Goal: Transaction & Acquisition: Purchase product/service

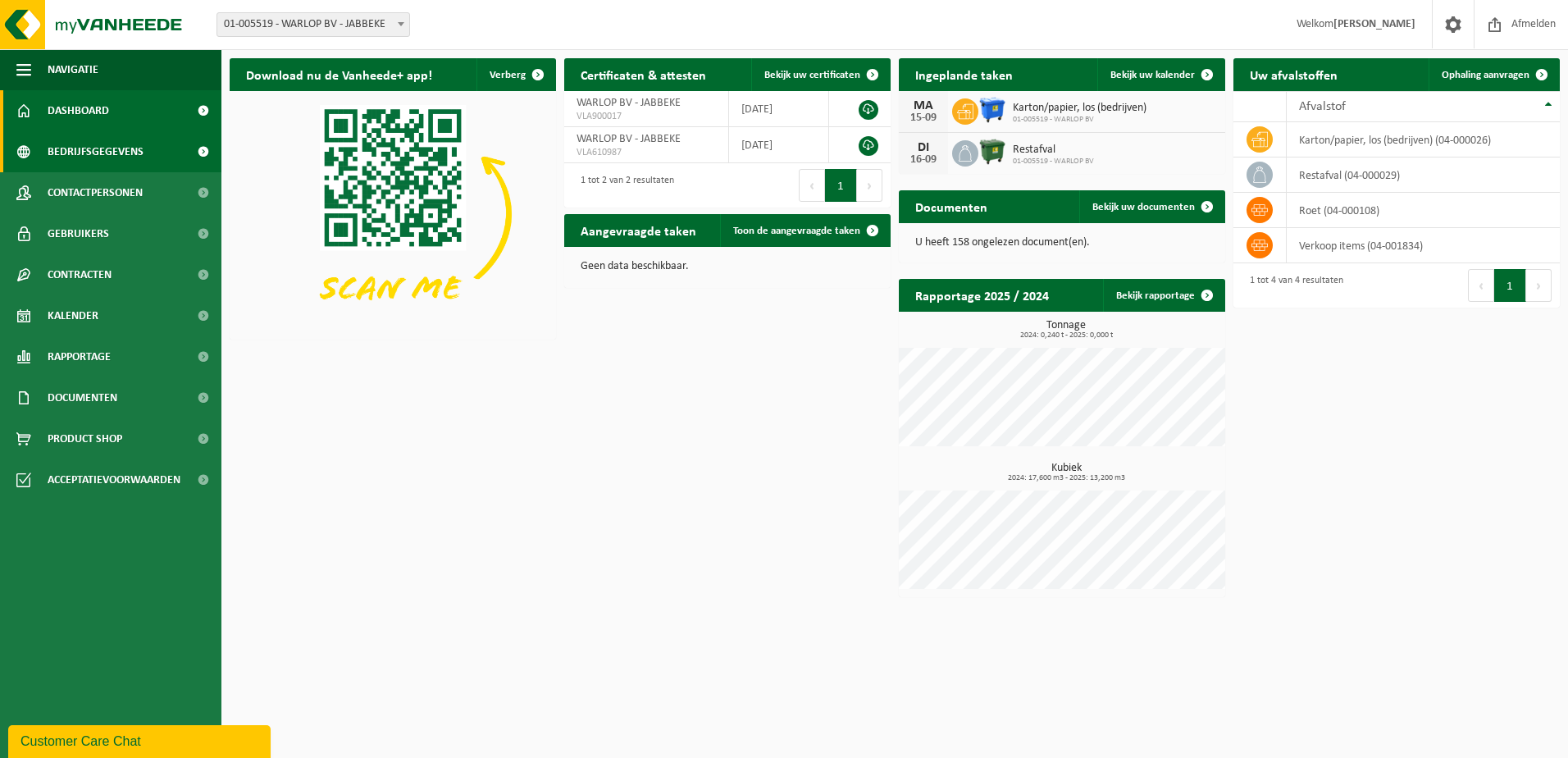
click at [87, 150] on span "Bedrijfsgegevens" at bounding box center [96, 151] width 96 height 41
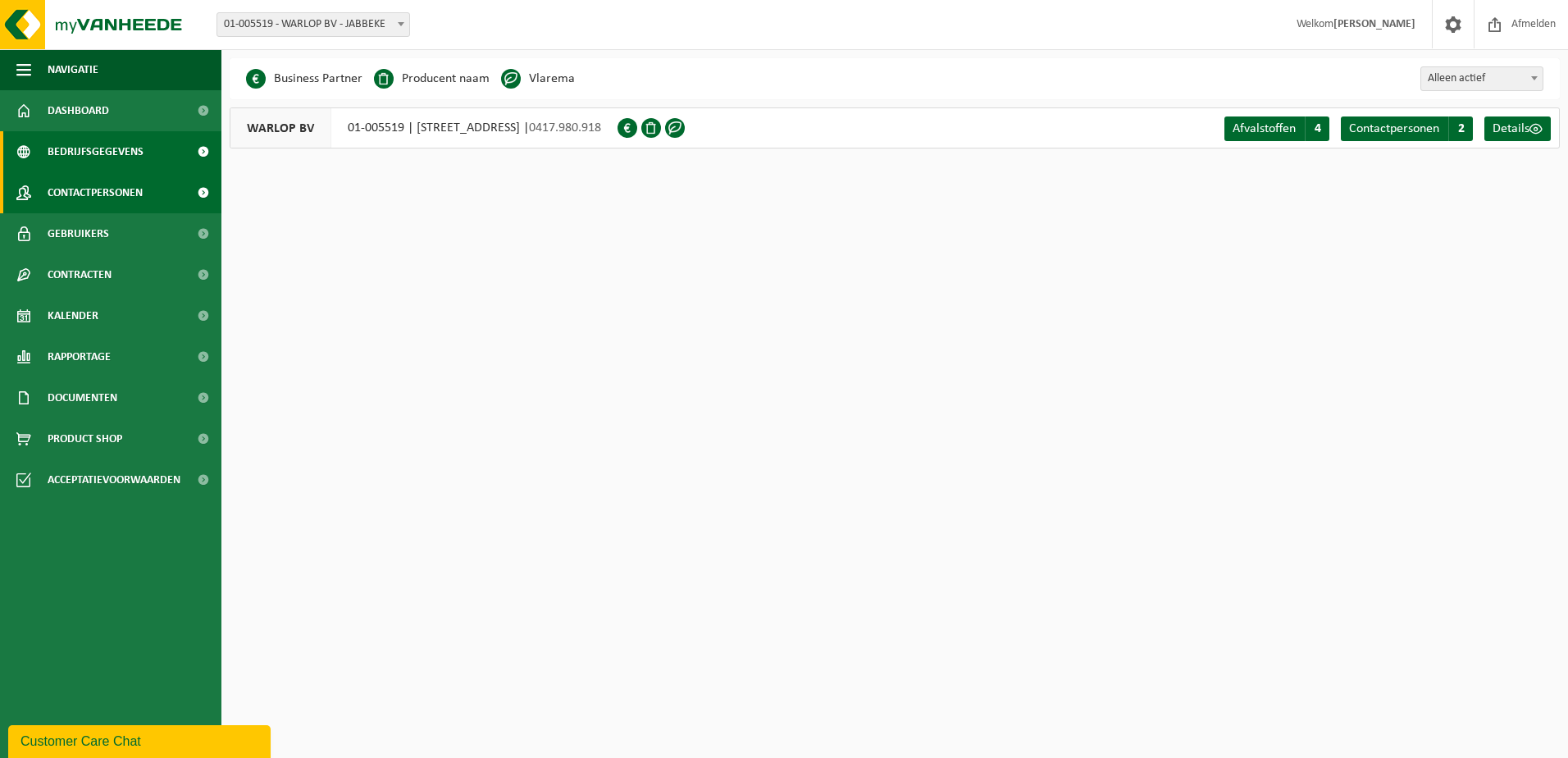
click at [110, 188] on span "Contactpersonen" at bounding box center [96, 192] width 96 height 41
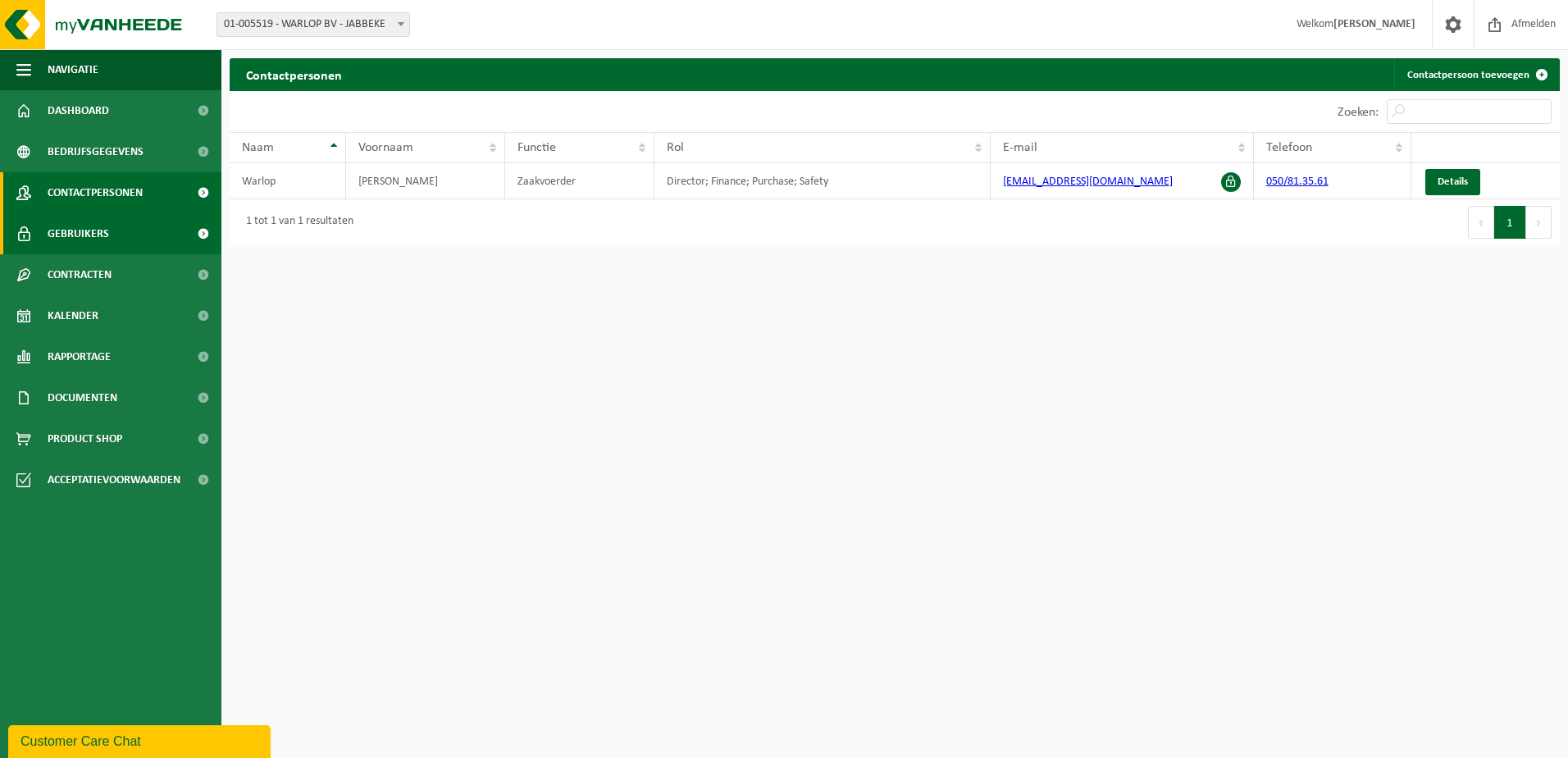
click at [114, 245] on link "Gebruikers" at bounding box center [111, 233] width 221 height 41
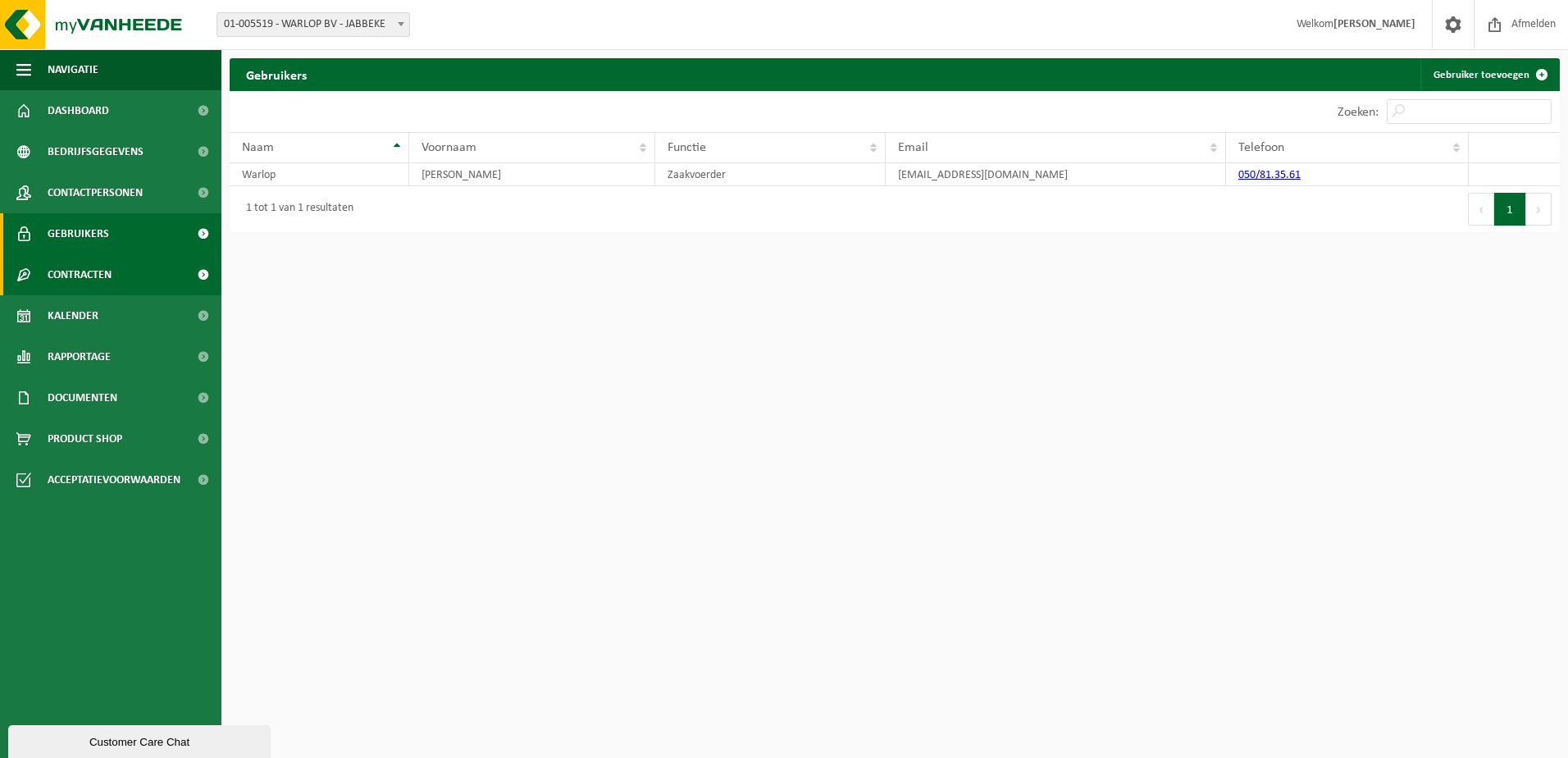
click at [116, 272] on link "Contracten" at bounding box center [111, 274] width 221 height 41
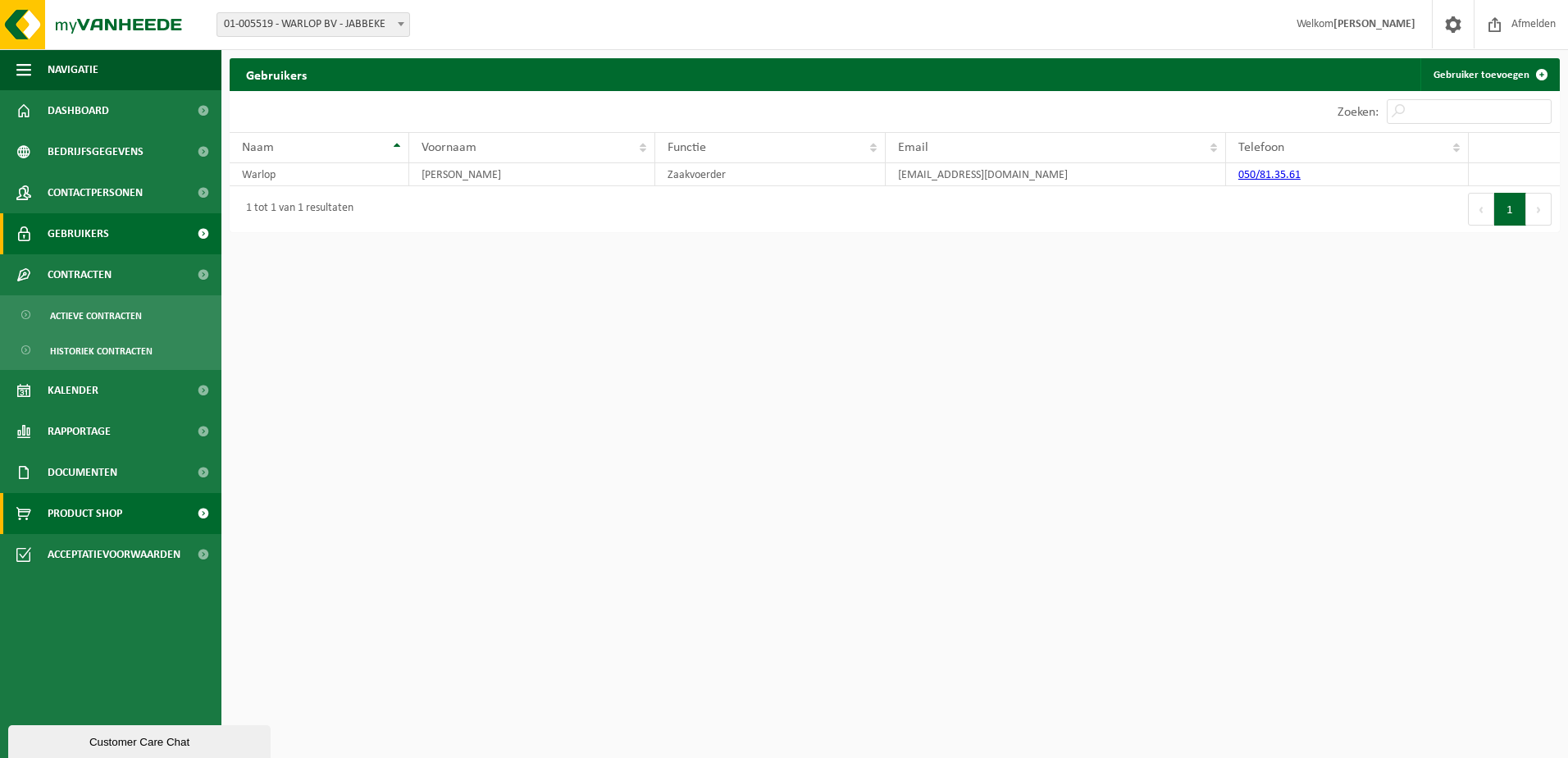
click at [119, 503] on span "Product Shop" at bounding box center [85, 513] width 75 height 41
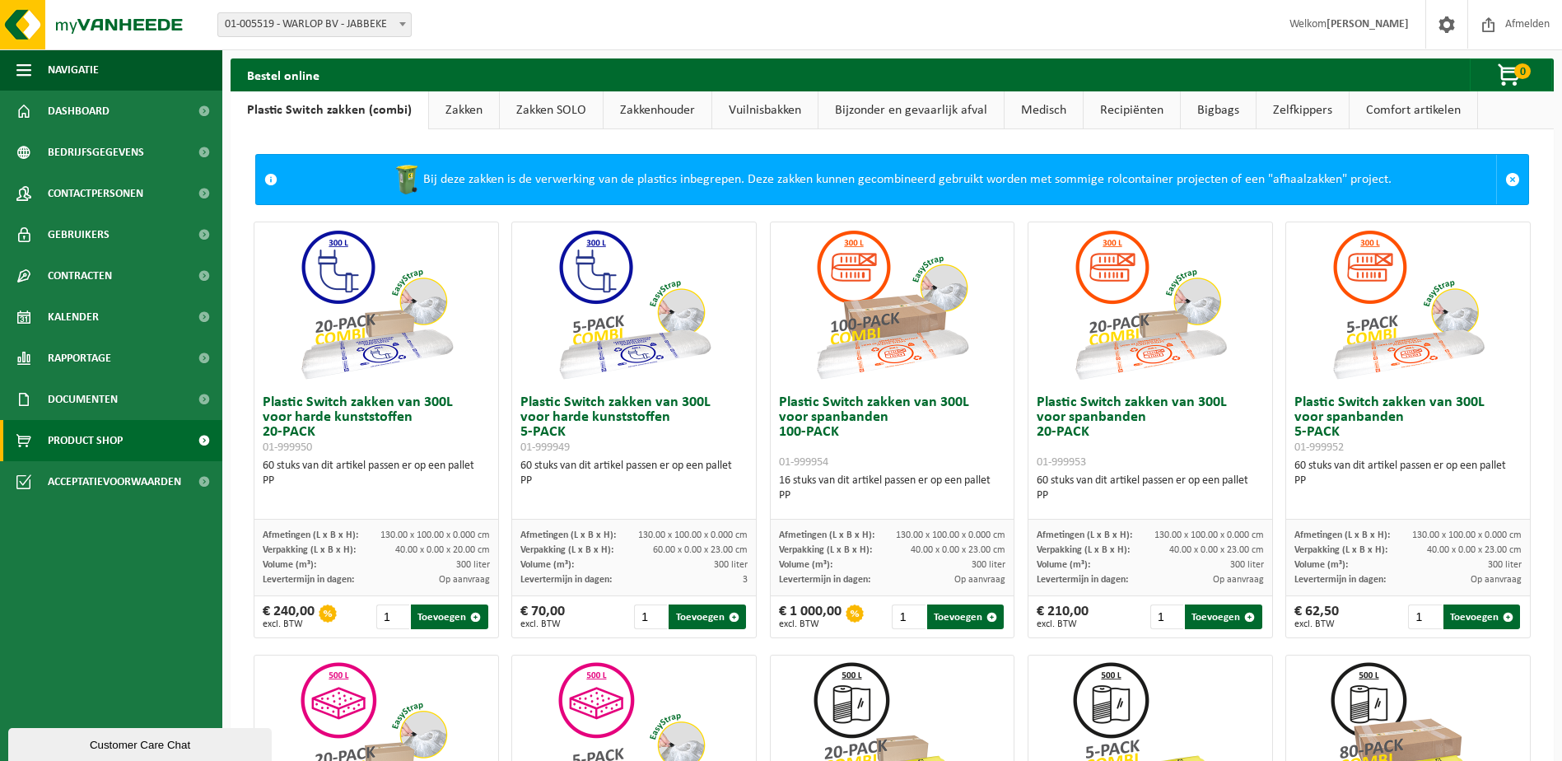
click at [389, 72] on div "Bestel online 0 Uw winkelmandje is momenteel leeg." at bounding box center [892, 74] width 1323 height 33
click at [1224, 118] on link "Bigbags" at bounding box center [1218, 110] width 75 height 38
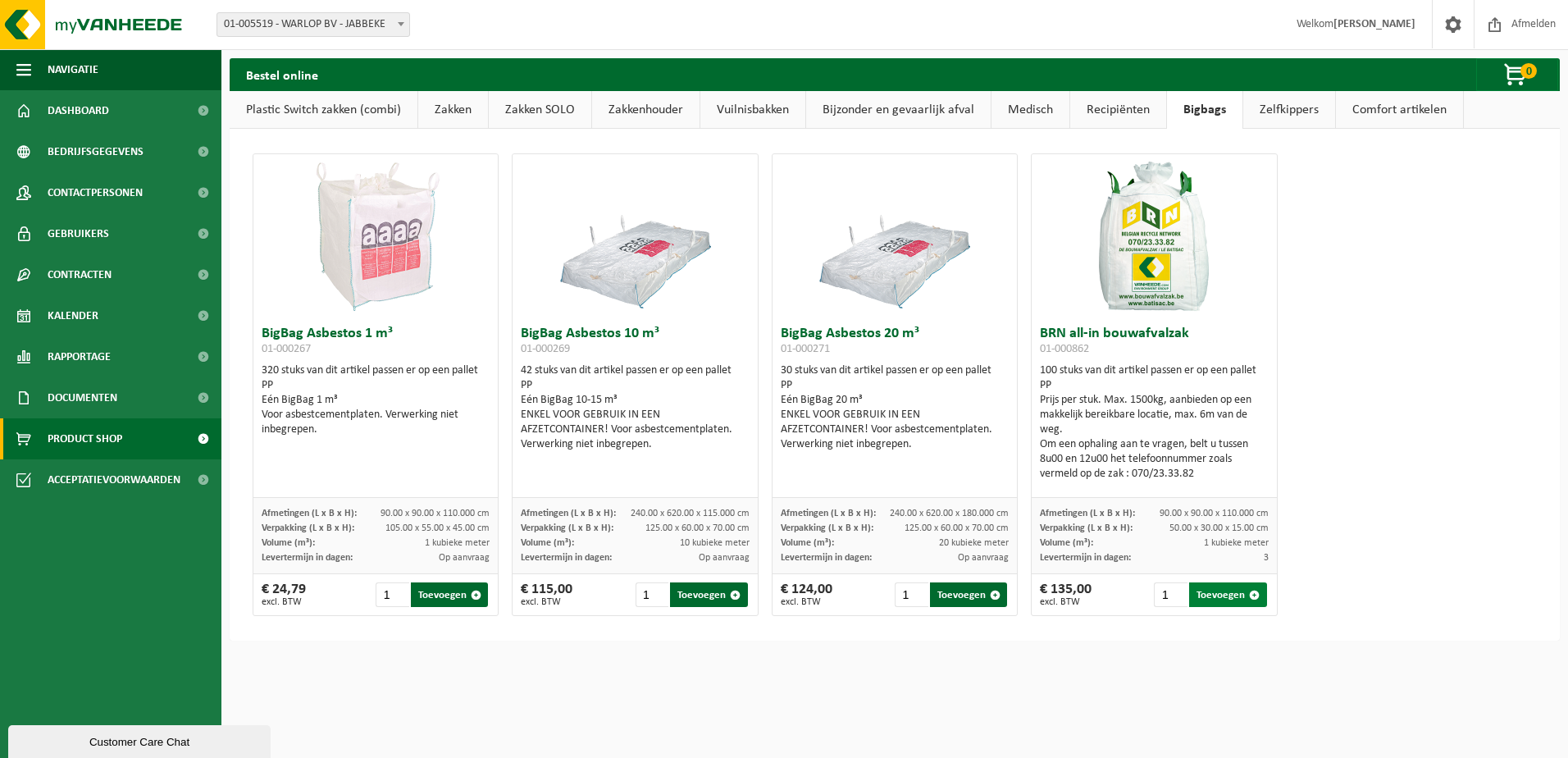
click at [1201, 600] on button "Toevoegen" at bounding box center [1227, 595] width 77 height 25
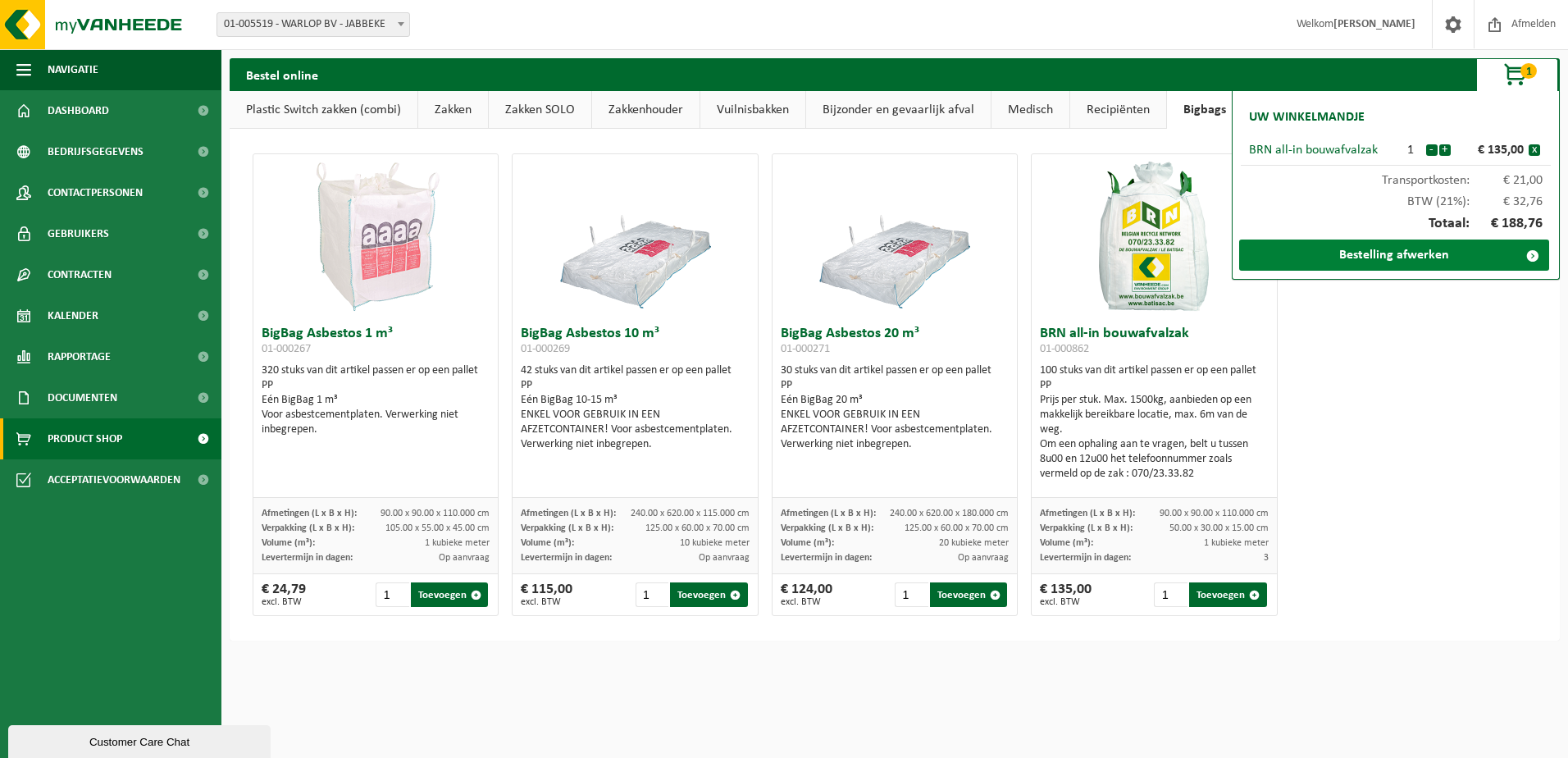
click at [1422, 258] on link "Bestelling afwerken" at bounding box center [1394, 254] width 310 height 31
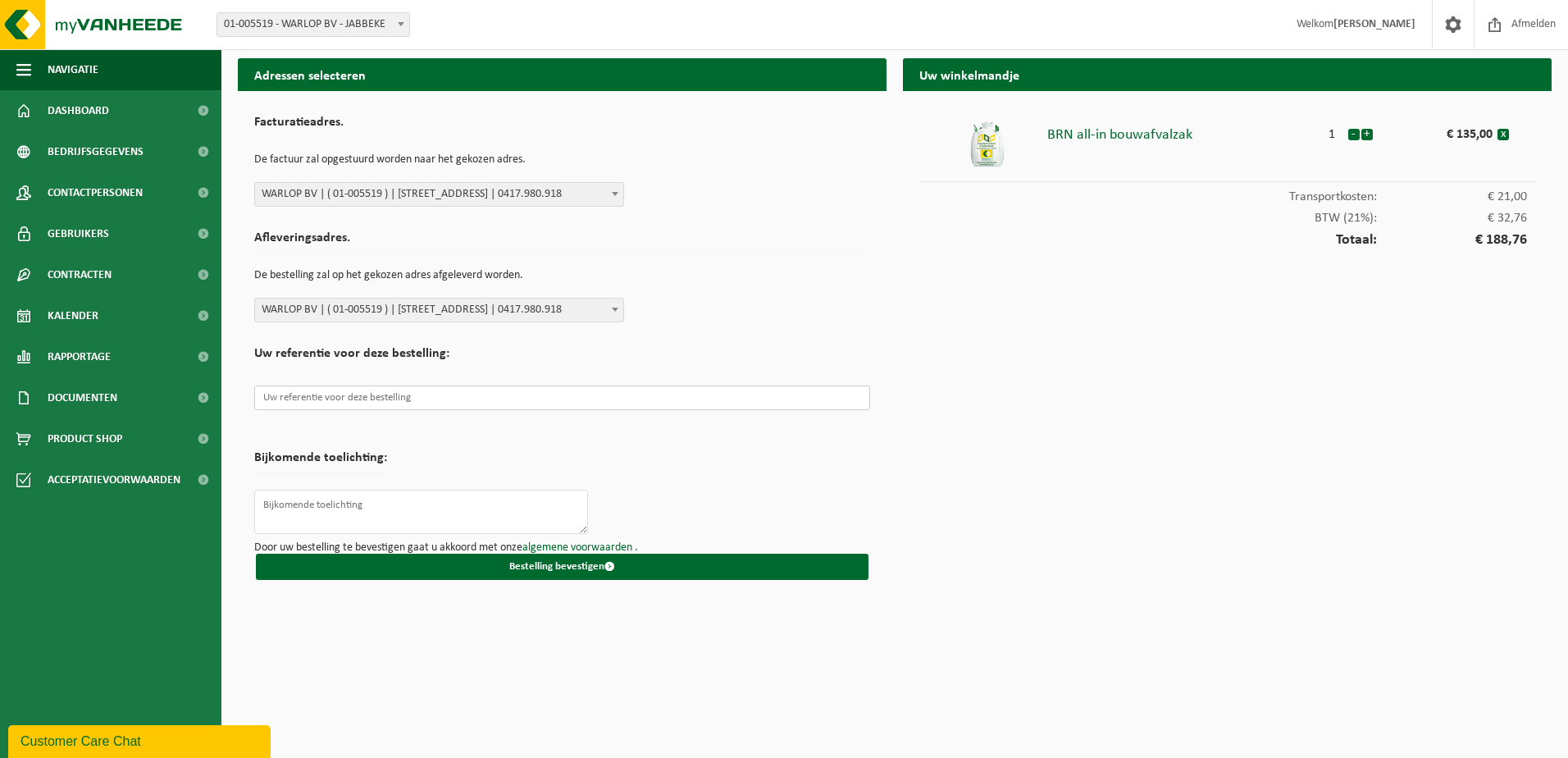
click at [383, 404] on input "text" at bounding box center [562, 397] width 616 height 25
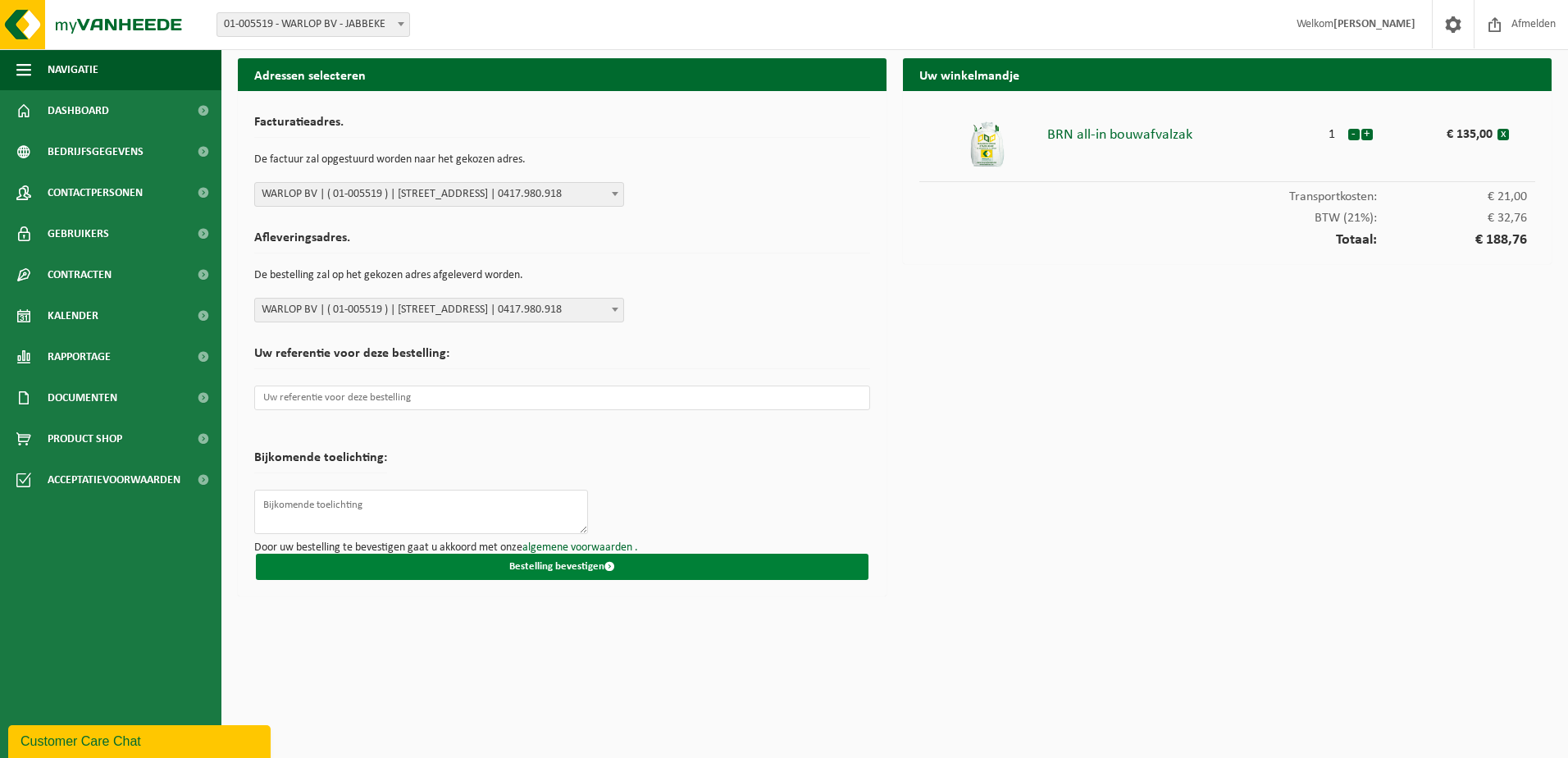
click at [588, 565] on button "Bestelling bevestigen" at bounding box center [562, 567] width 613 height 26
